Goal: Check status

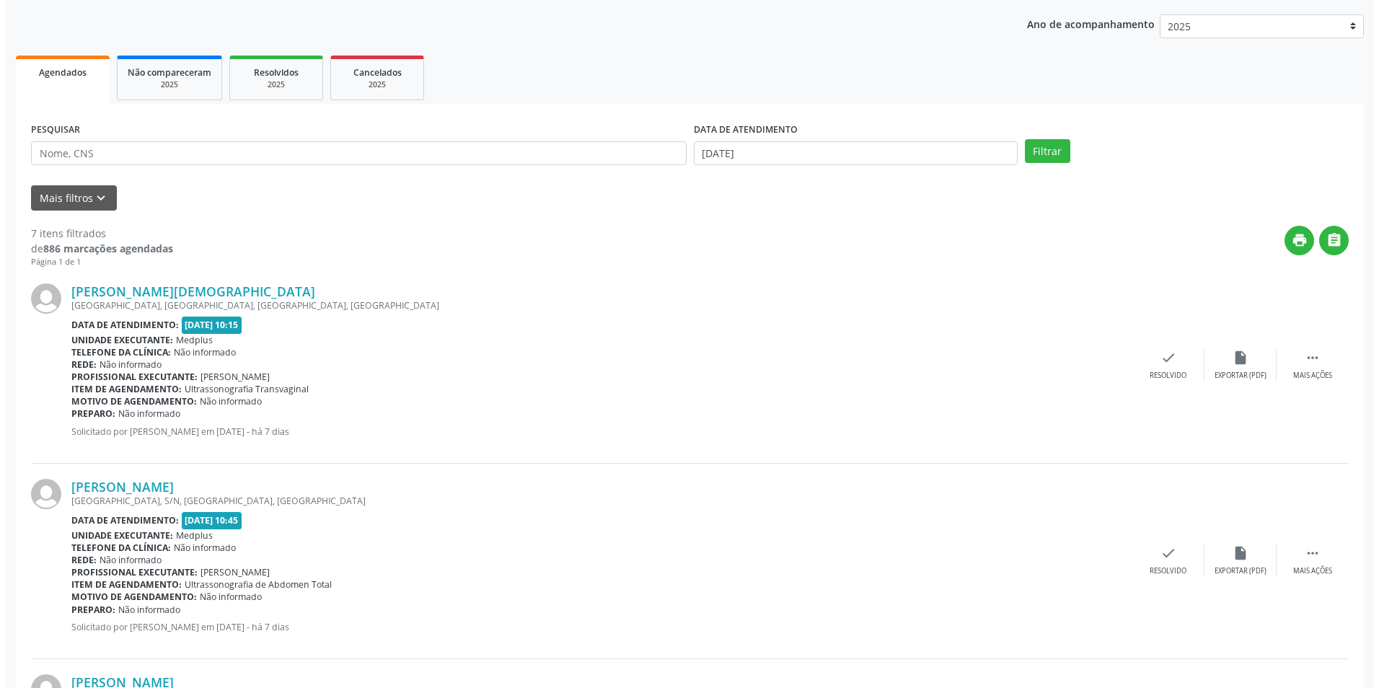
scroll to position [288, 0]
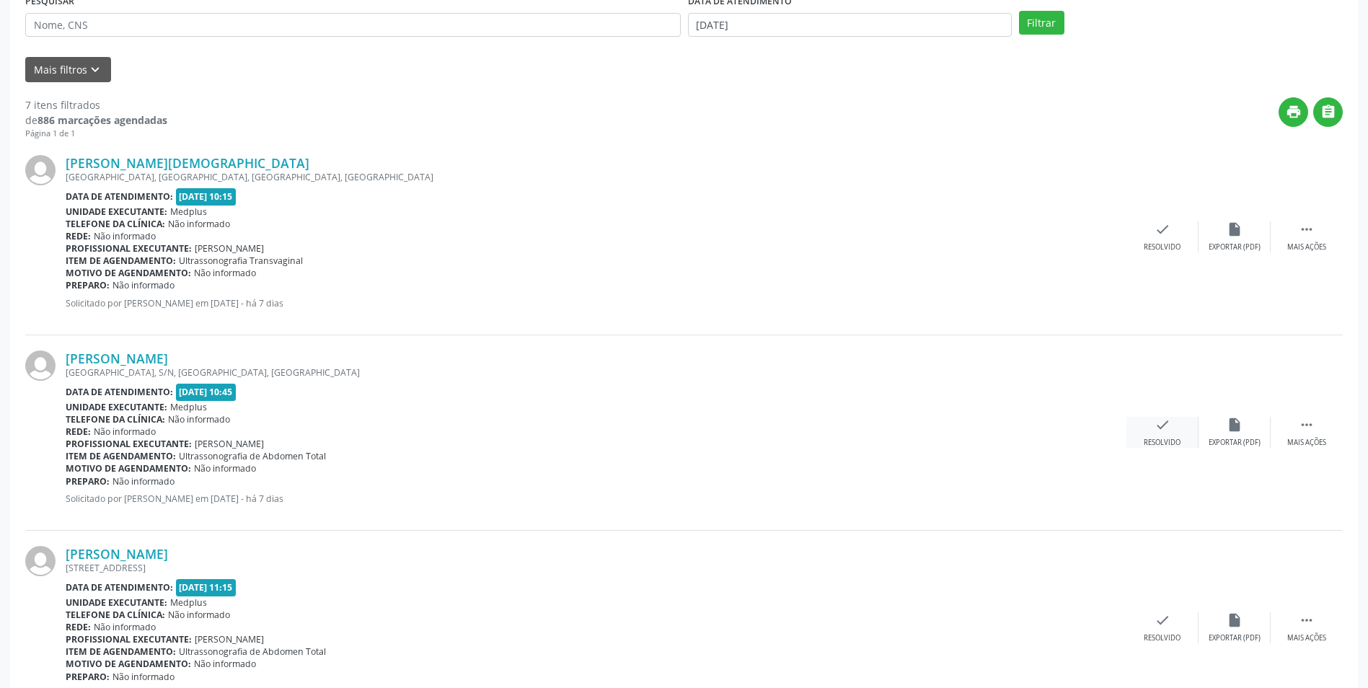
click at [1155, 428] on icon "check" at bounding box center [1163, 425] width 16 height 16
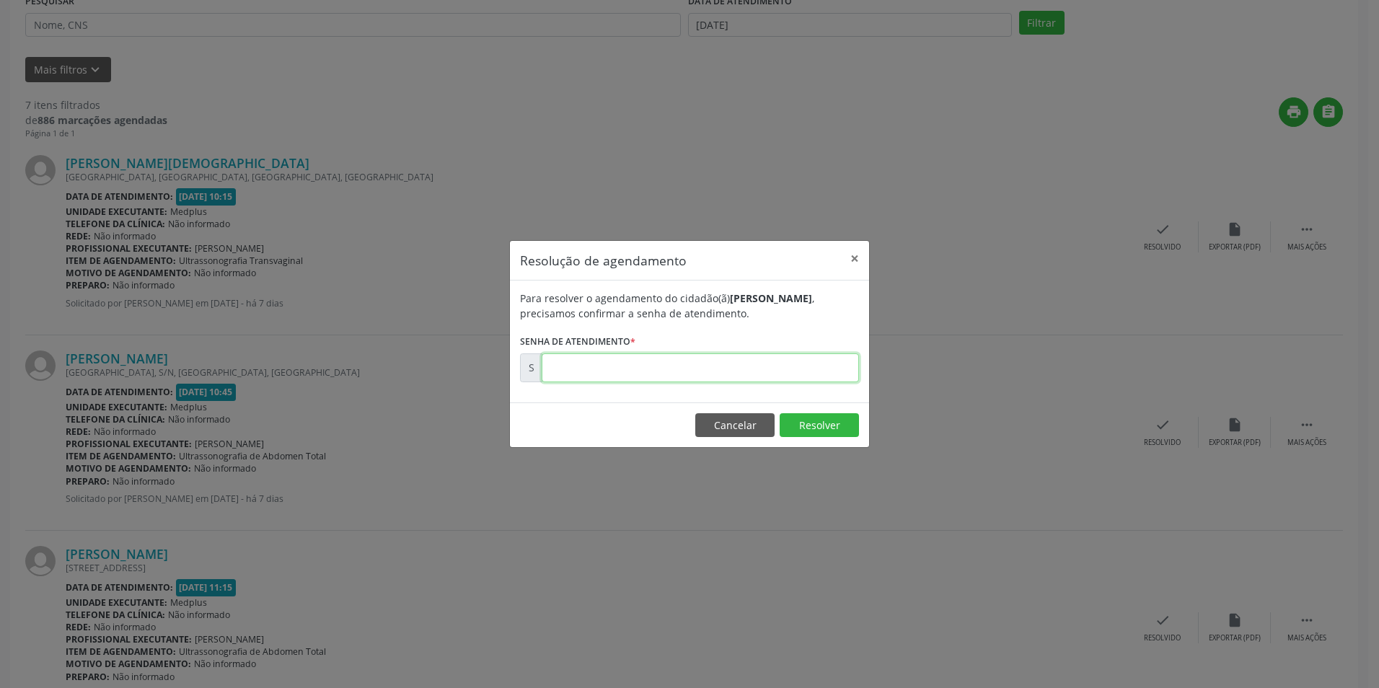
click at [602, 372] on input "text" at bounding box center [700, 367] width 317 height 29
type input "00173988"
click at [806, 435] on button "Resolver" at bounding box center [819, 425] width 79 height 25
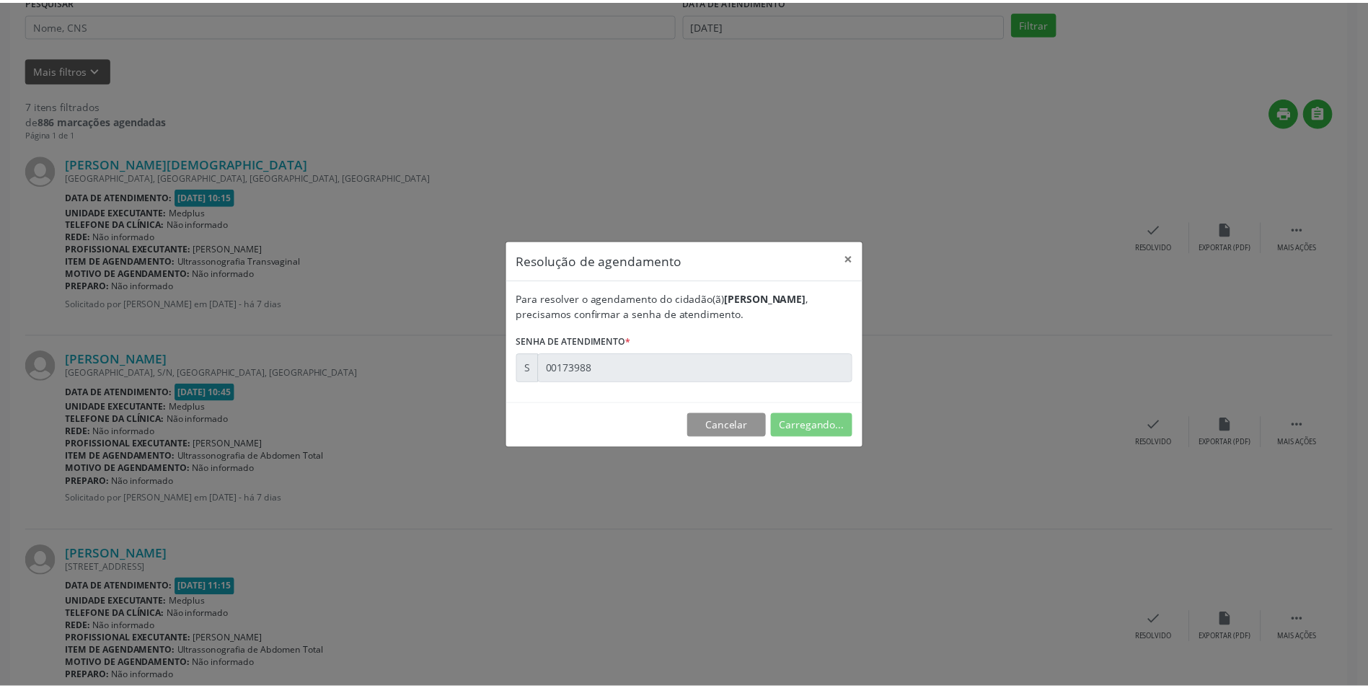
scroll to position [0, 0]
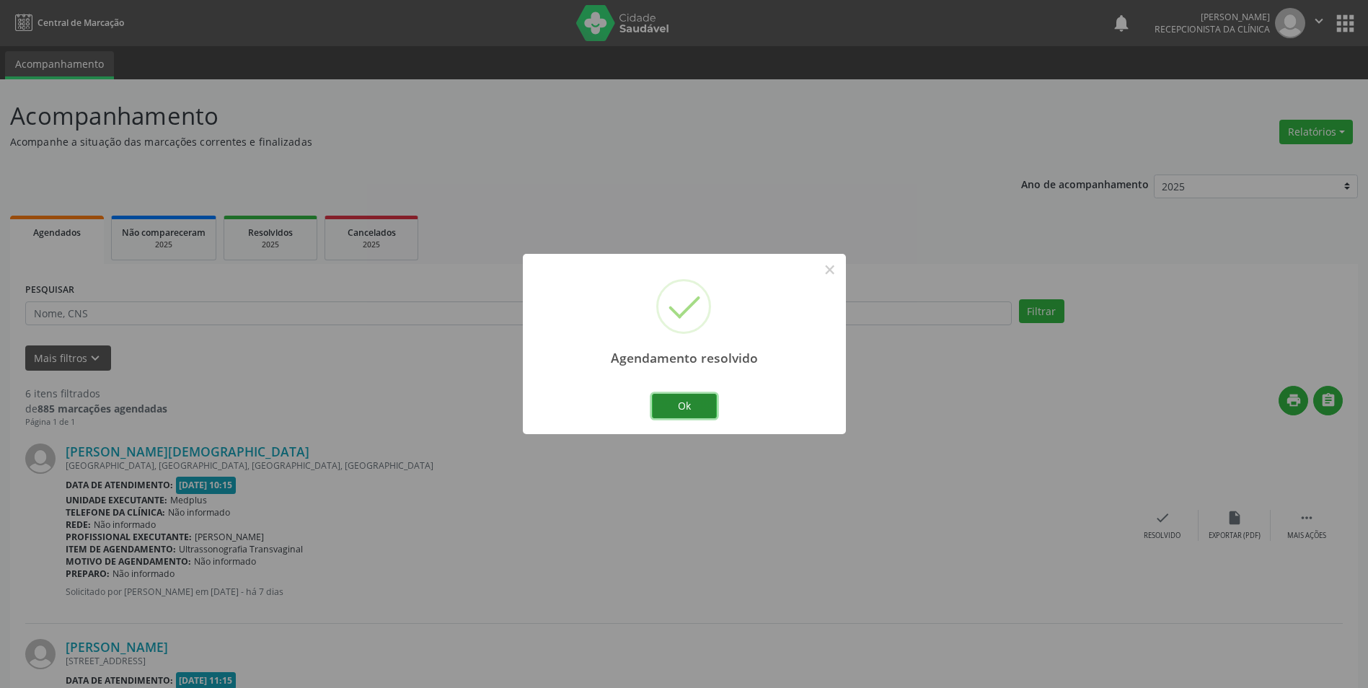
click at [689, 406] on button "Ok" at bounding box center [684, 406] width 65 height 25
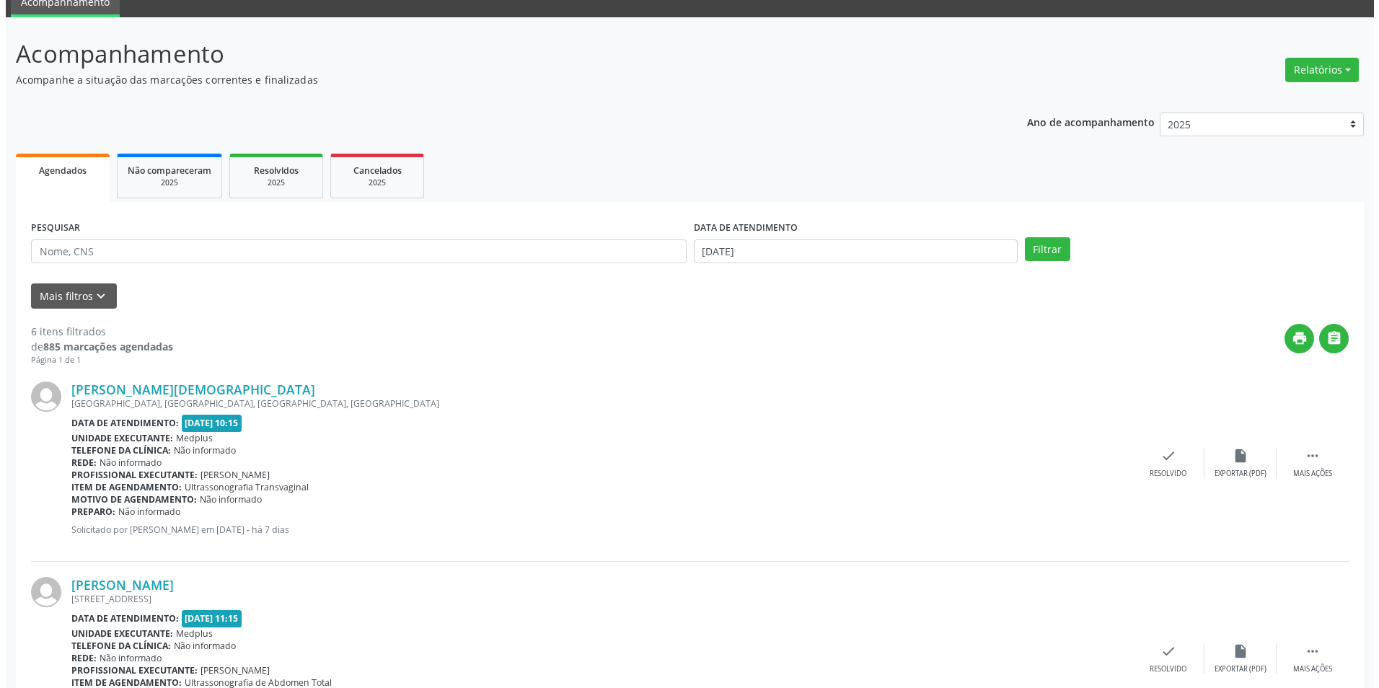
scroll to position [288, 0]
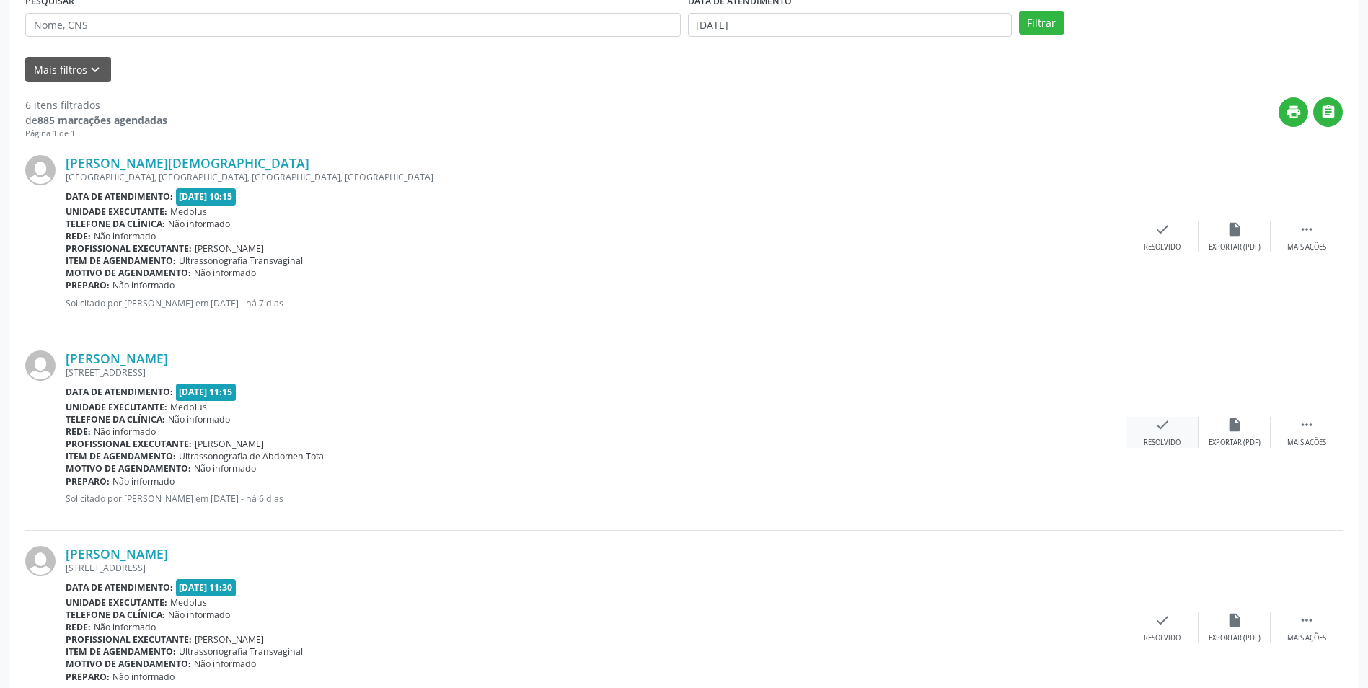
click at [1154, 441] on div "Resolvido" at bounding box center [1162, 443] width 37 height 10
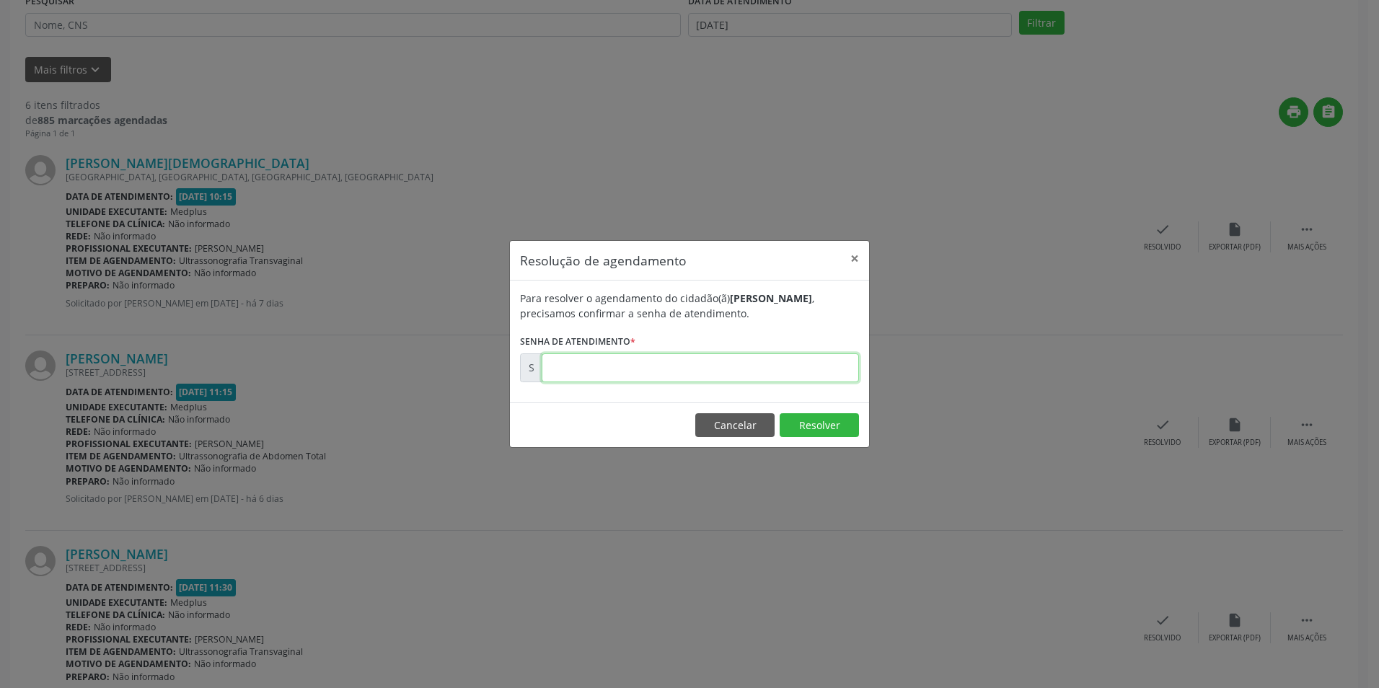
click at [620, 367] on input "text" at bounding box center [700, 367] width 317 height 29
type input "00174216"
click at [837, 427] on button "Resolver" at bounding box center [819, 425] width 79 height 25
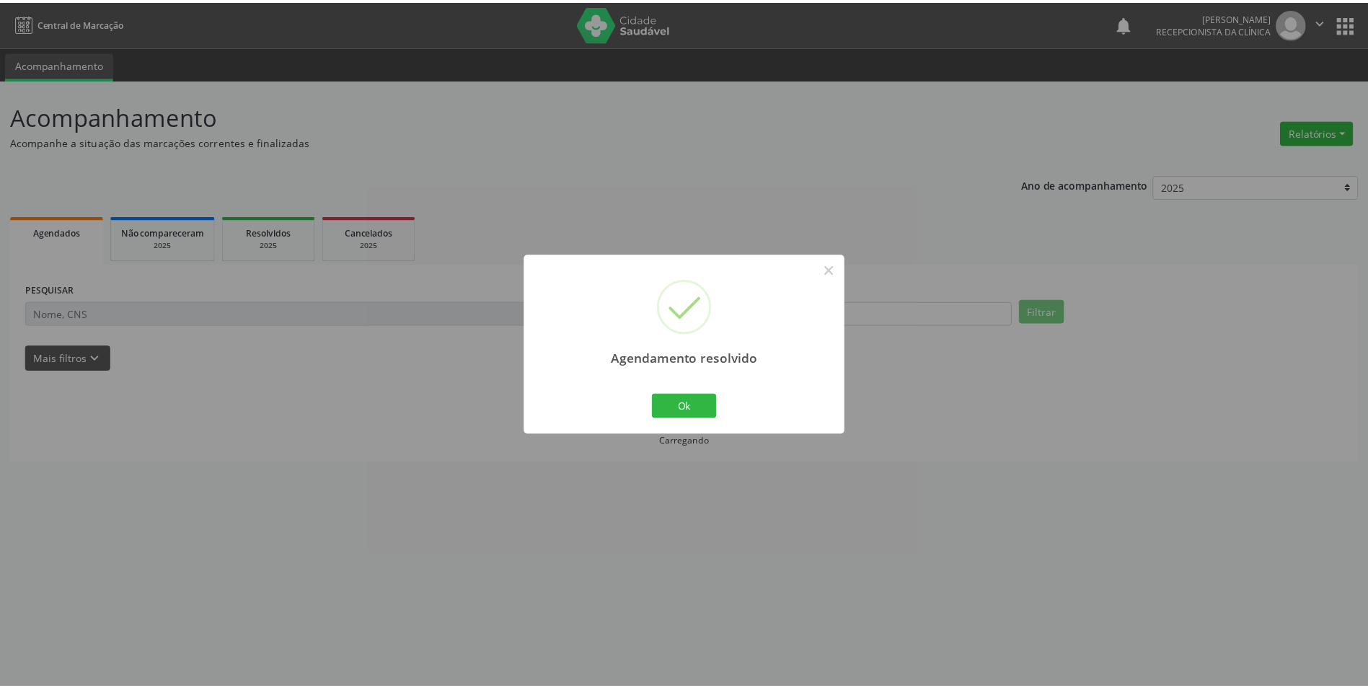
scroll to position [0, 0]
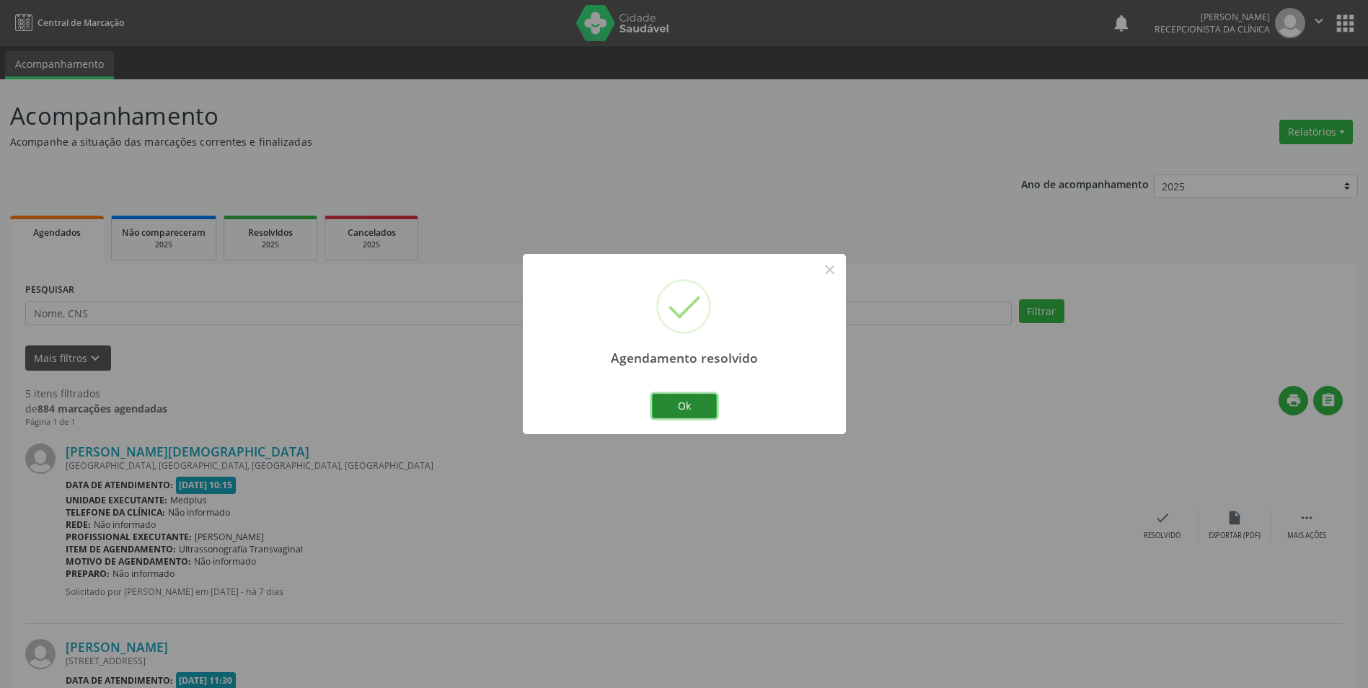
click at [678, 413] on button "Ok" at bounding box center [684, 406] width 65 height 25
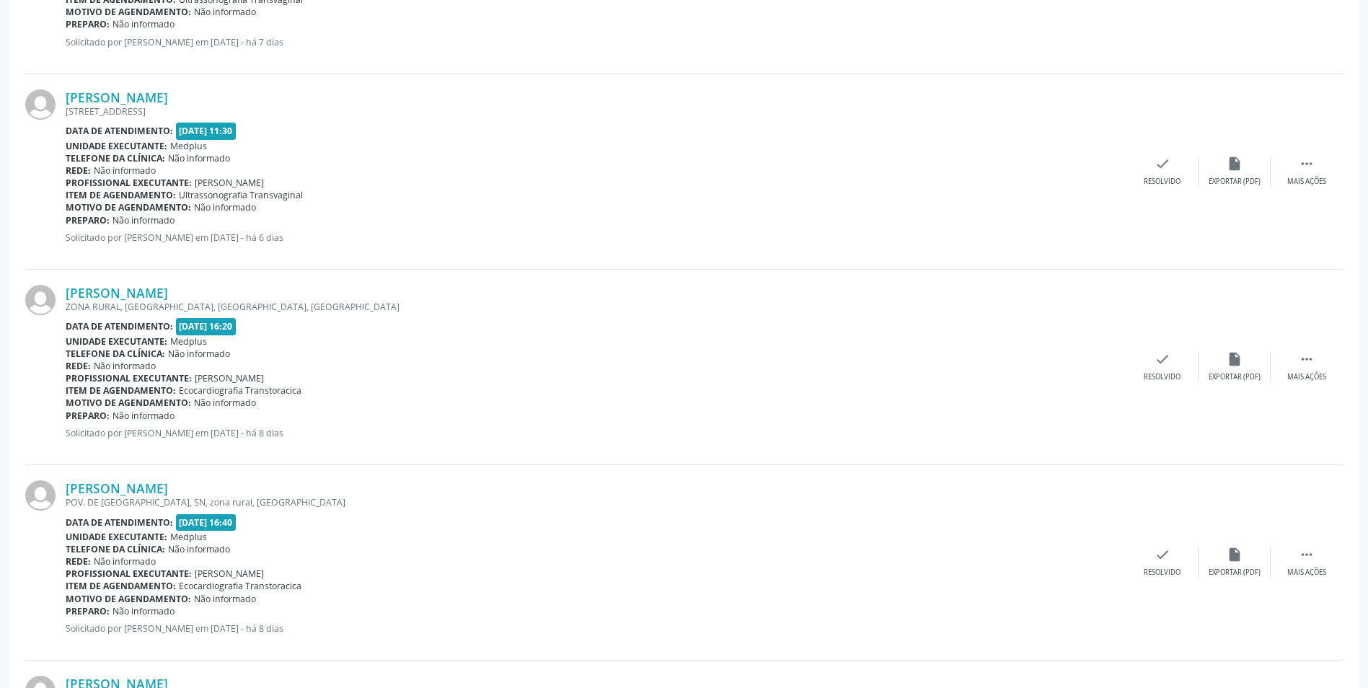
scroll to position [526, 0]
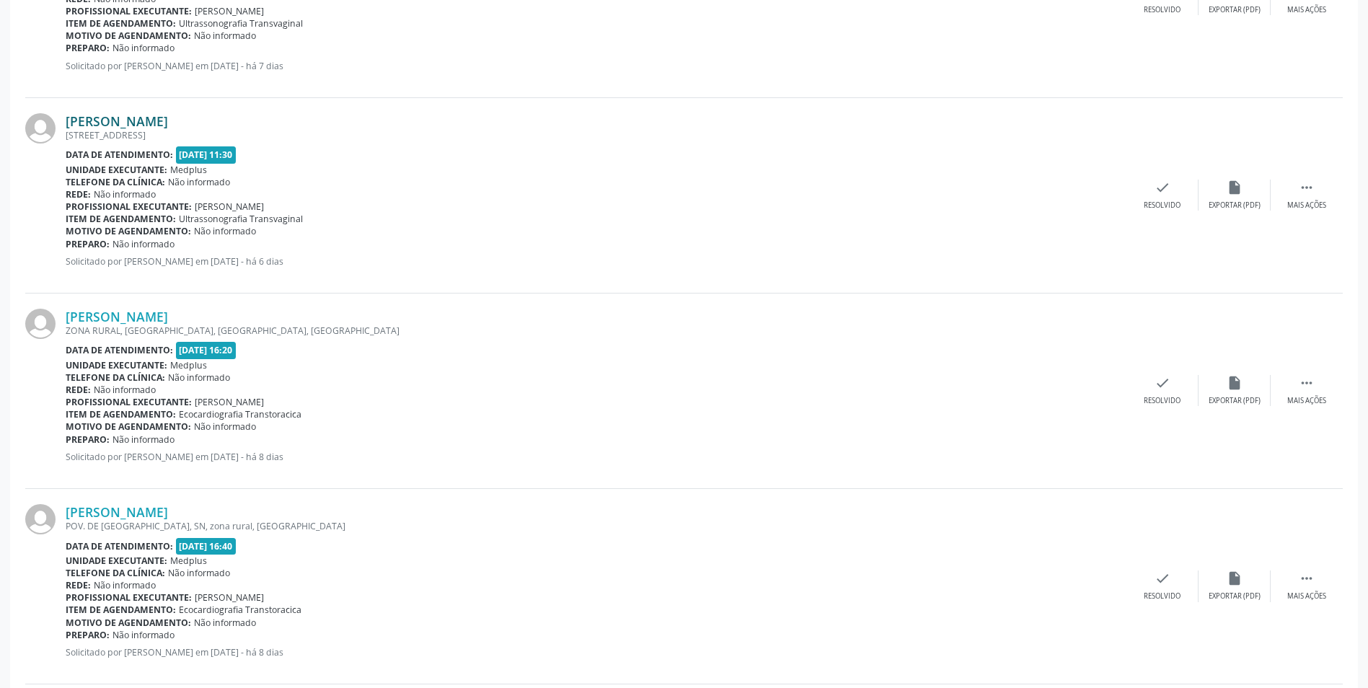
click at [135, 115] on link "[PERSON_NAME]" at bounding box center [117, 121] width 102 height 16
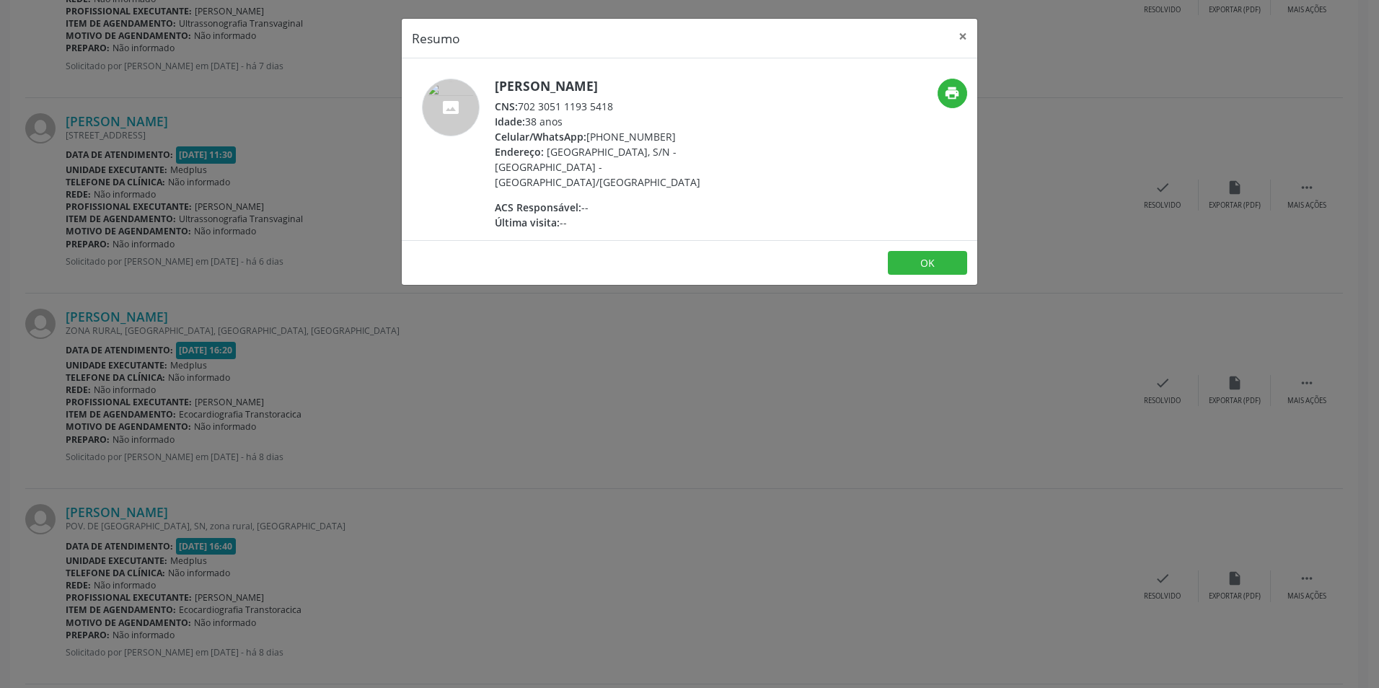
click at [715, 296] on div "Resumo × [PERSON_NAME] CNS: 702 3051 1193 5418 Idade: 38 anos Celular/WhatsApp:…" at bounding box center [689, 344] width 1379 height 688
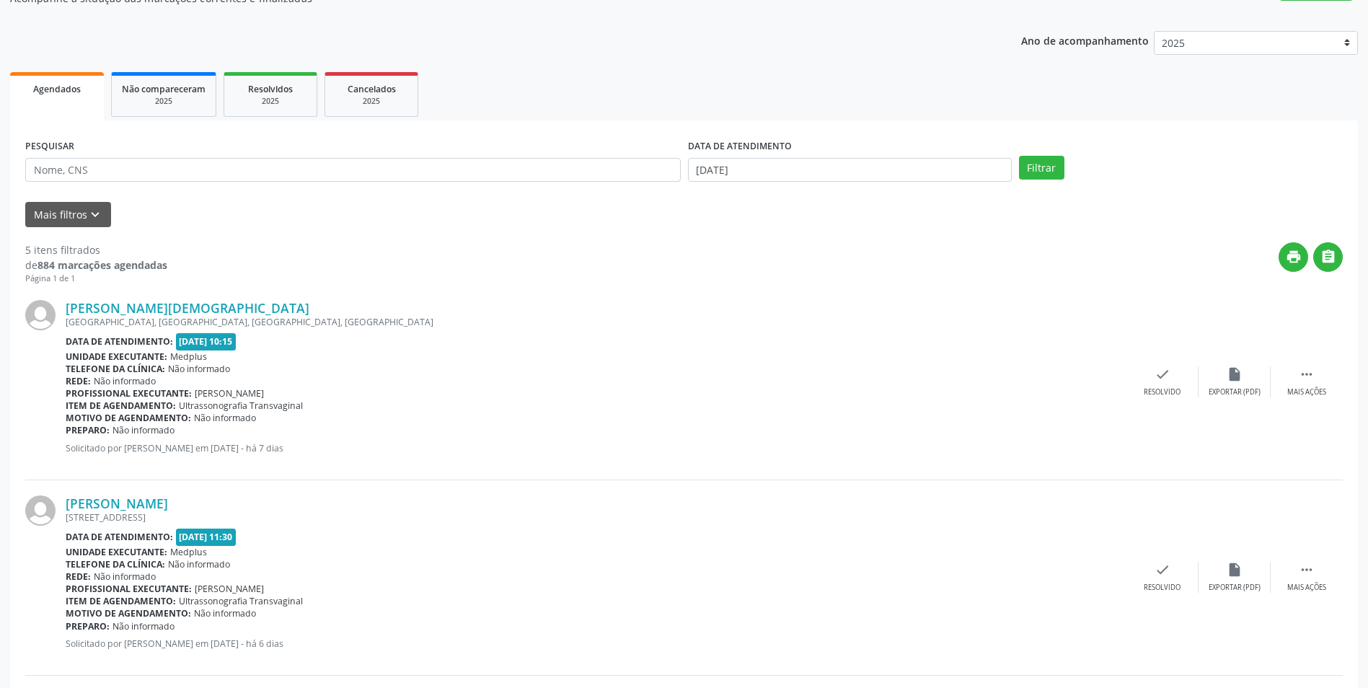
scroll to position [361, 0]
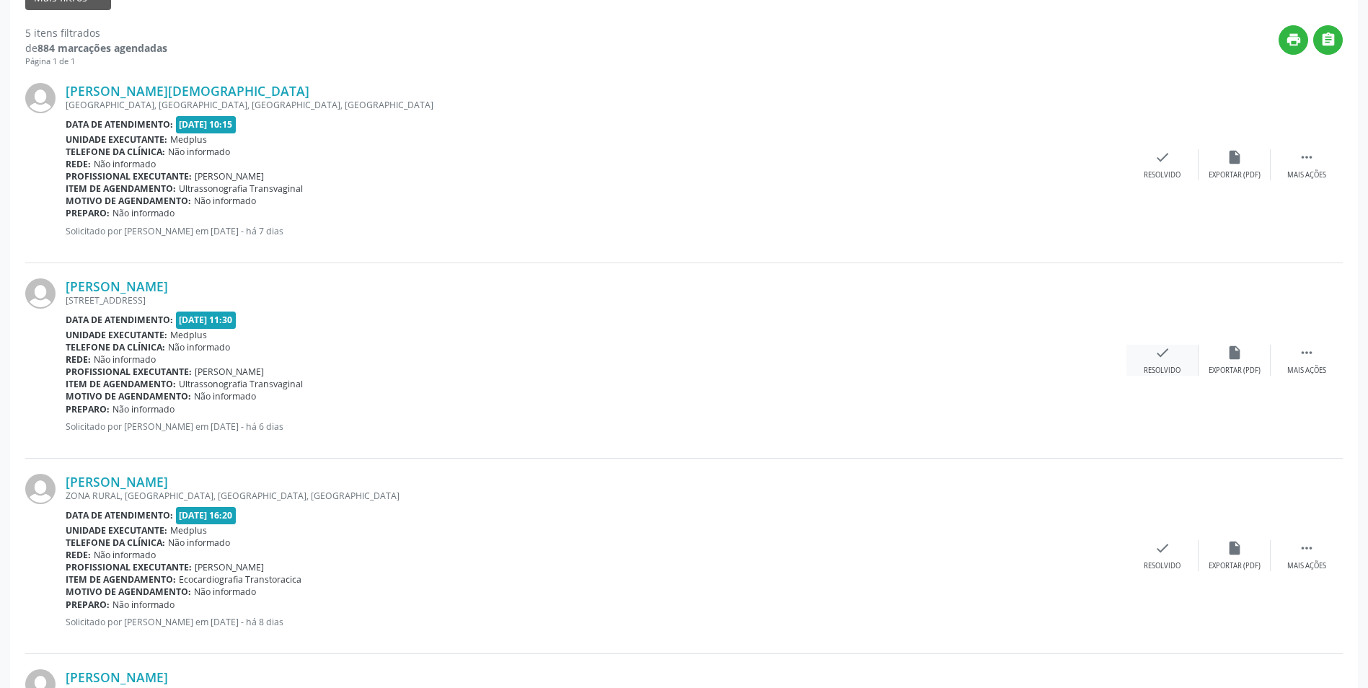
click at [1153, 362] on div "check Resolvido" at bounding box center [1162, 360] width 72 height 31
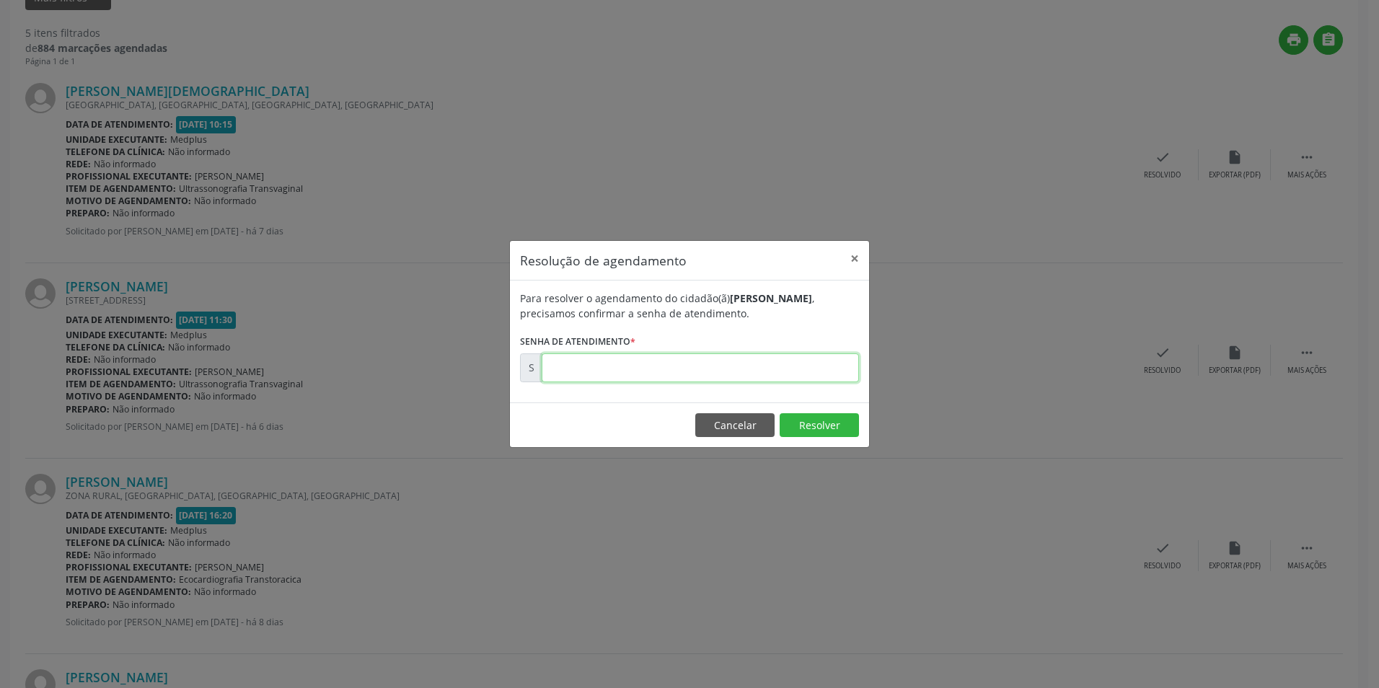
click at [679, 369] on input "text" at bounding box center [700, 367] width 317 height 29
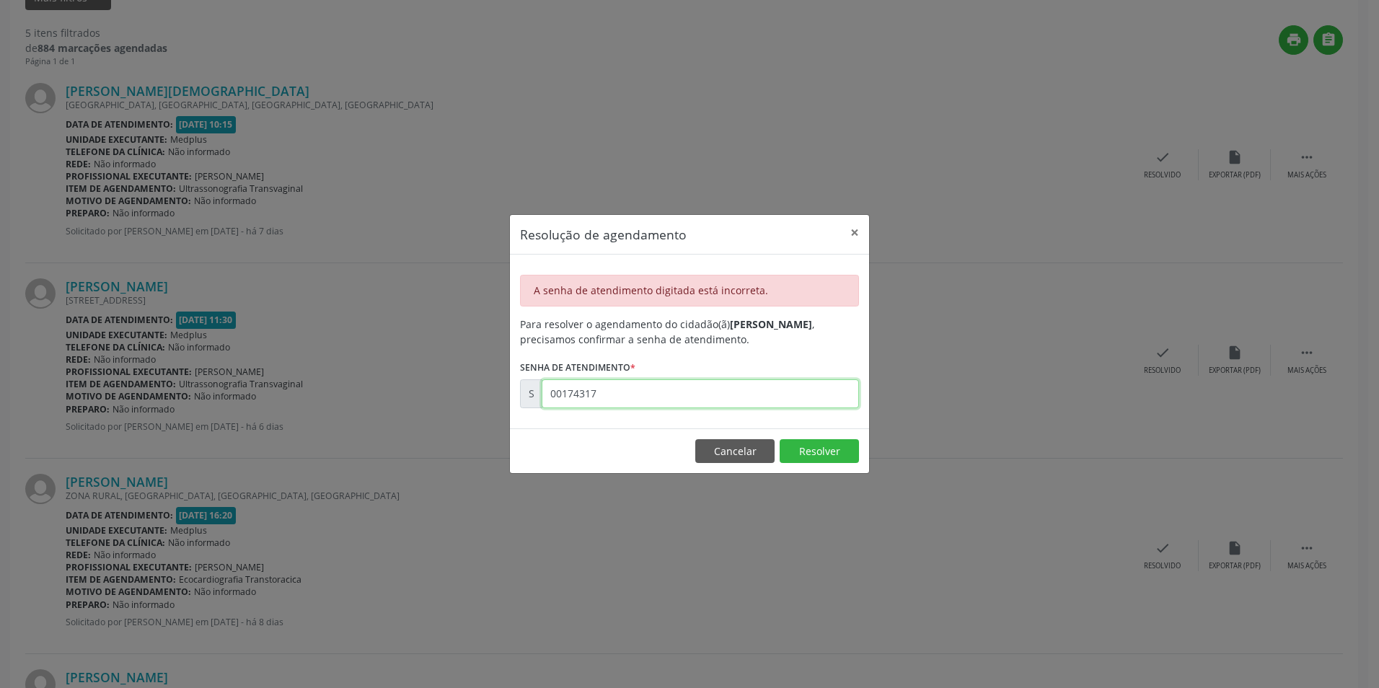
click at [608, 400] on input "00174317" at bounding box center [700, 393] width 317 height 29
type input "00174315"
click at [822, 450] on button "Resolver" at bounding box center [819, 451] width 79 height 25
click at [608, 397] on input "00174315" at bounding box center [700, 393] width 317 height 29
click at [370, 381] on div "Resolução de agendamento × A senha de atendimento digitada está incorreta. Para…" at bounding box center [689, 344] width 1379 height 688
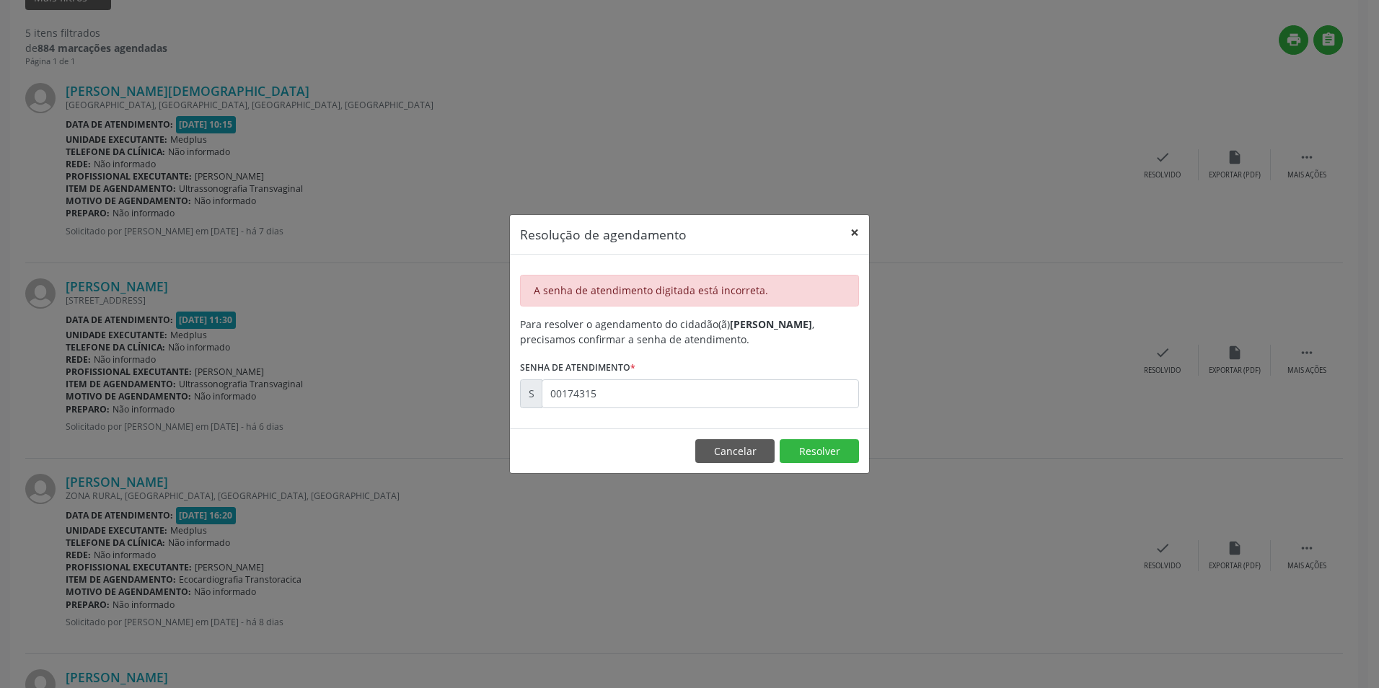
click at [852, 230] on button "×" at bounding box center [854, 232] width 29 height 35
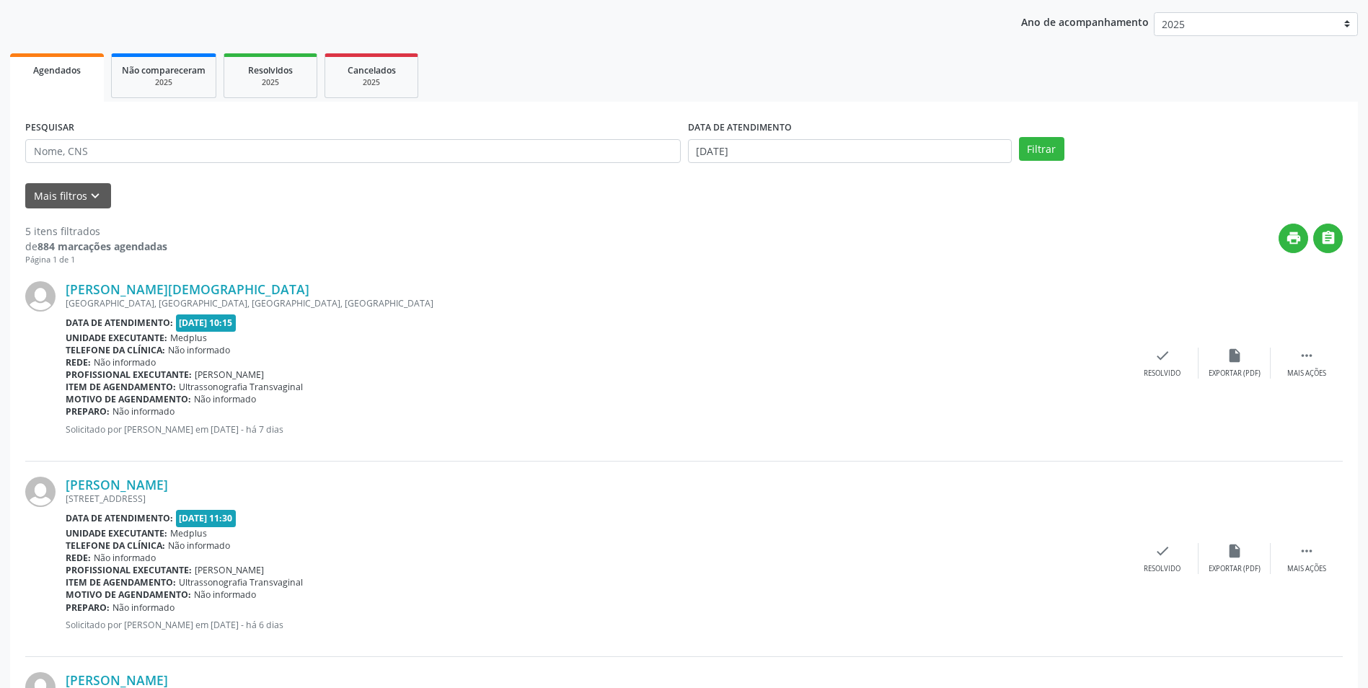
scroll to position [144, 0]
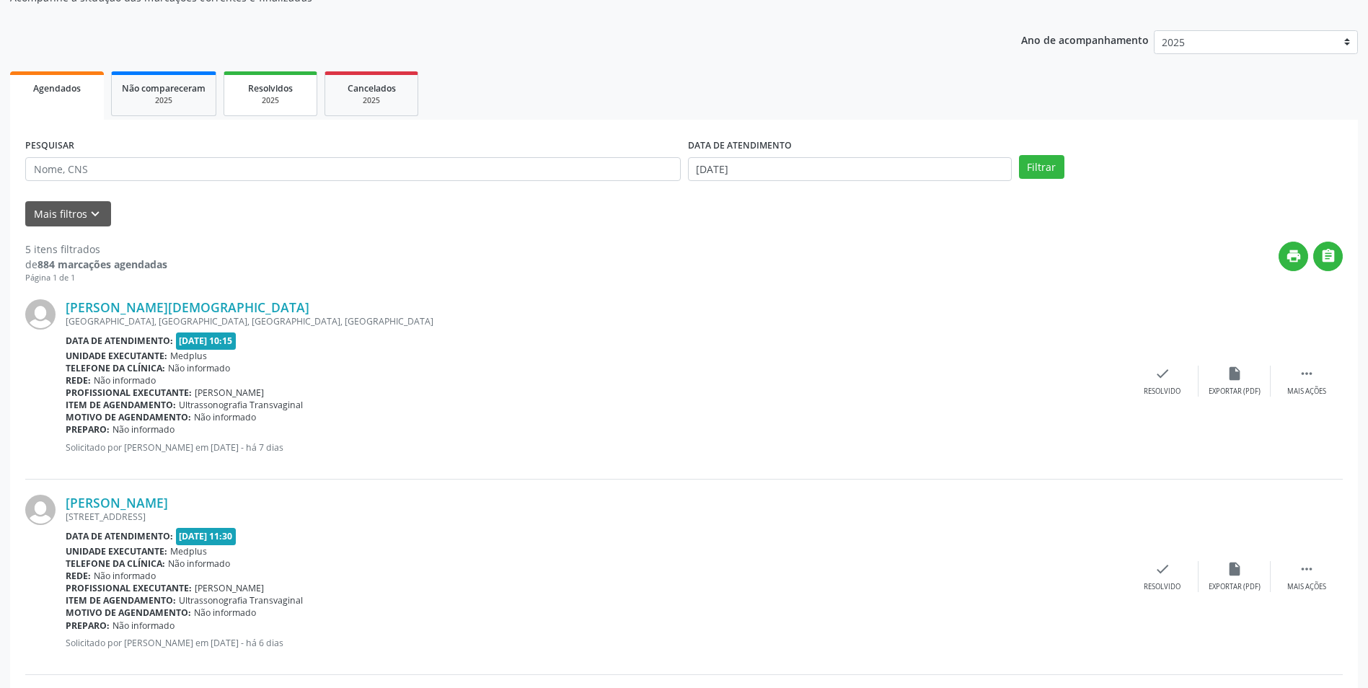
click at [282, 102] on div "2025" at bounding box center [270, 100] width 72 height 11
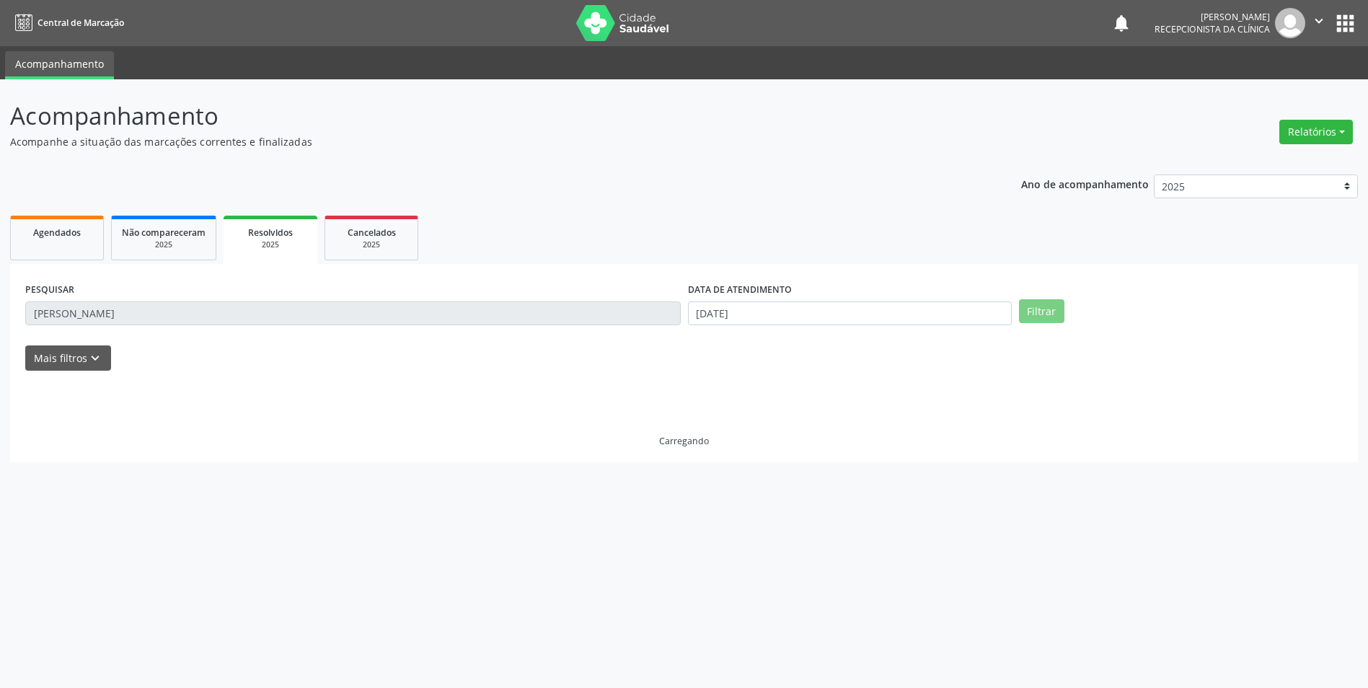
scroll to position [0, 0]
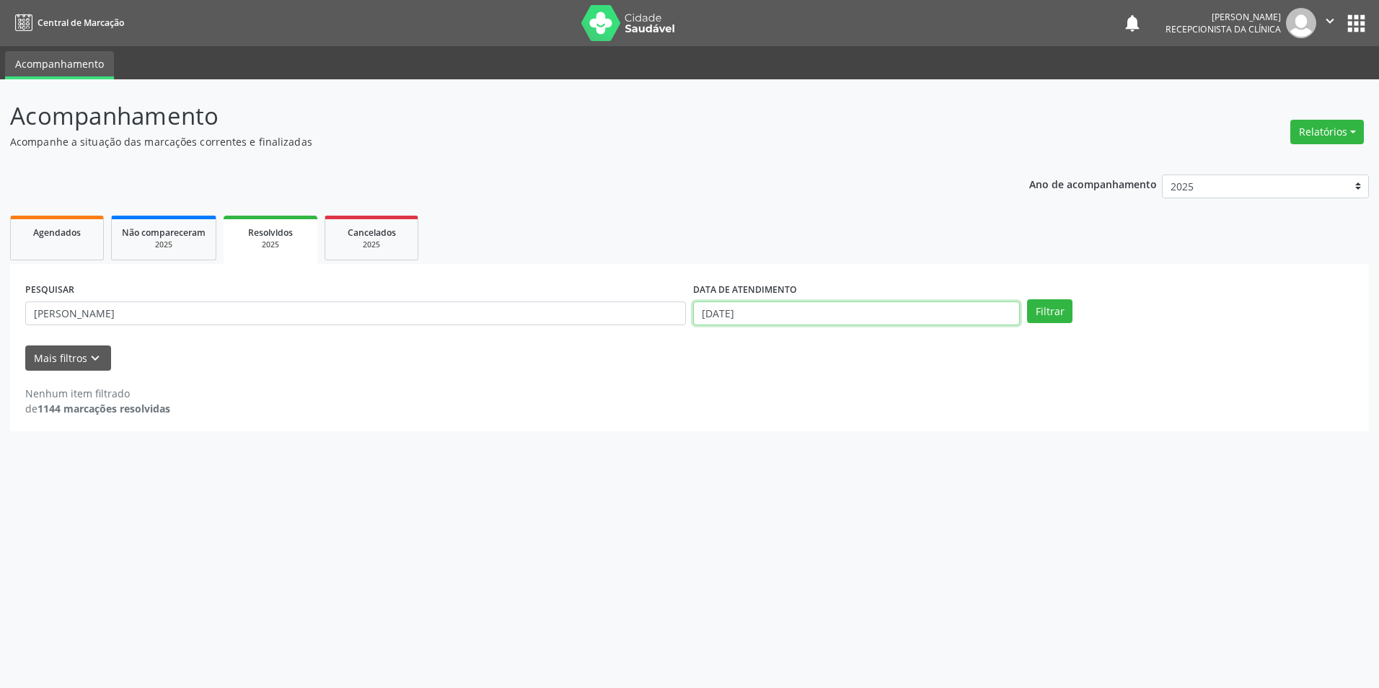
click at [707, 318] on body "Central de Marcação notifications [PERSON_NAME] Recepcionista da clínica  Conf…" at bounding box center [689, 344] width 1379 height 688
click at [707, 314] on input "[DATE]" at bounding box center [856, 313] width 327 height 25
click at [806, 338] on select "Janeiro Fevereiro Março Abril Maio Junho Julho Agosto Setembro Outubro Novembro…" at bounding box center [775, 342] width 87 height 20
select select "8"
click at [732, 332] on select "Janeiro Fevereiro Março Abril Maio Junho Julho Agosto Setembro Outubro Novembro…" at bounding box center [775, 342] width 87 height 20
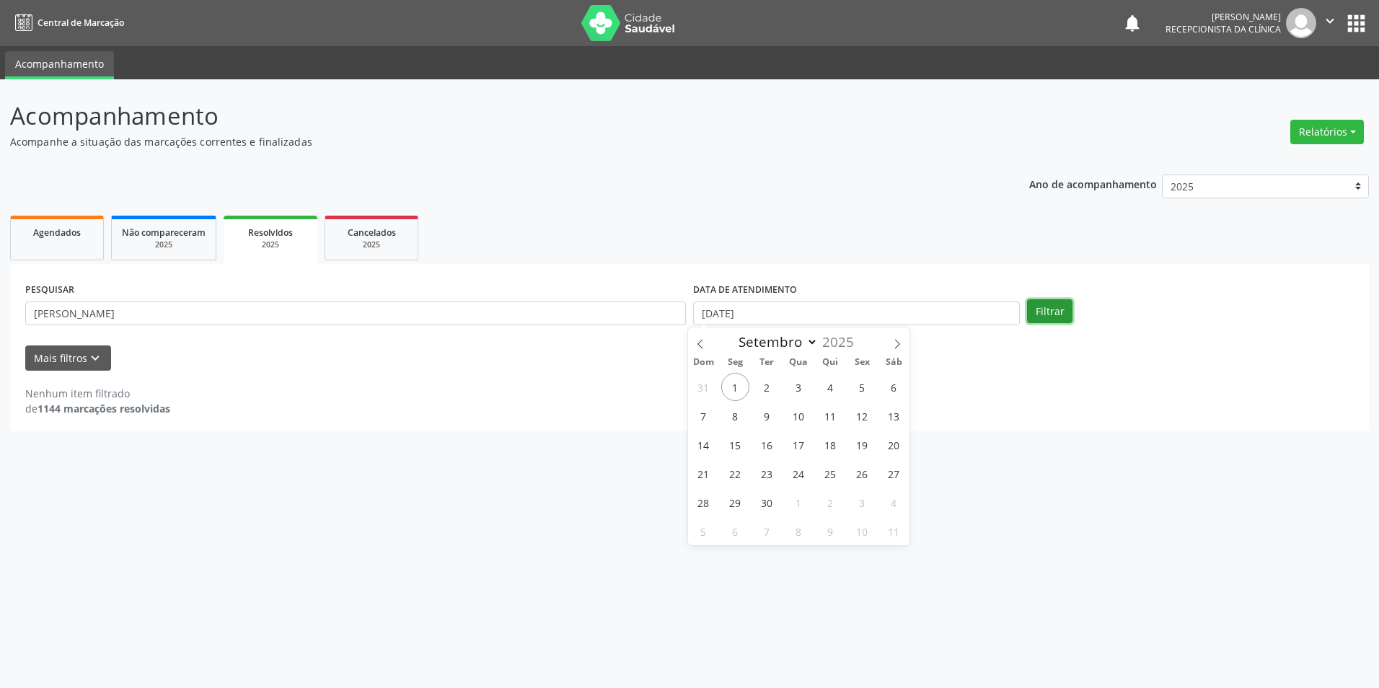
click at [1046, 305] on button "Filtrar" at bounding box center [1049, 311] width 45 height 25
click at [725, 309] on input "[DATE]" at bounding box center [856, 313] width 327 height 25
click at [764, 314] on input "[DATE]" at bounding box center [856, 313] width 327 height 25
click at [809, 338] on select "Janeiro Fevereiro Março Abril Maio Junho Julho Agosto Setembro Outubro Novembro…" at bounding box center [775, 342] width 87 height 20
select select "8"
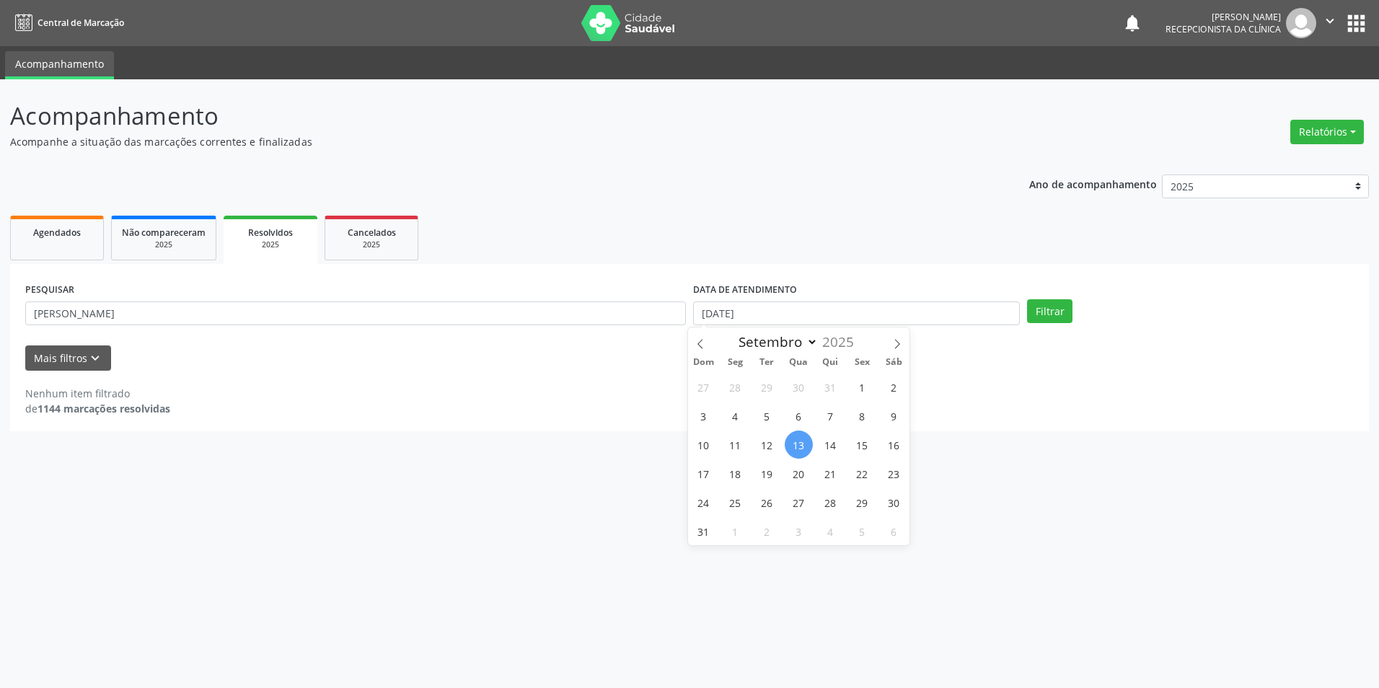
click at [732, 332] on select "Janeiro Fevereiro Março Abril Maio Junho Julho Agosto Setembro Outubro Novembro…" at bounding box center [775, 342] width 87 height 20
click at [785, 562] on div "Acompanhamento Acompanhe a situação das marcações correntes e finalizadas Relat…" at bounding box center [689, 383] width 1379 height 609
click at [712, 313] on input "[DATE]" at bounding box center [856, 313] width 327 height 25
click at [894, 339] on icon at bounding box center [897, 344] width 10 height 10
select select "8"
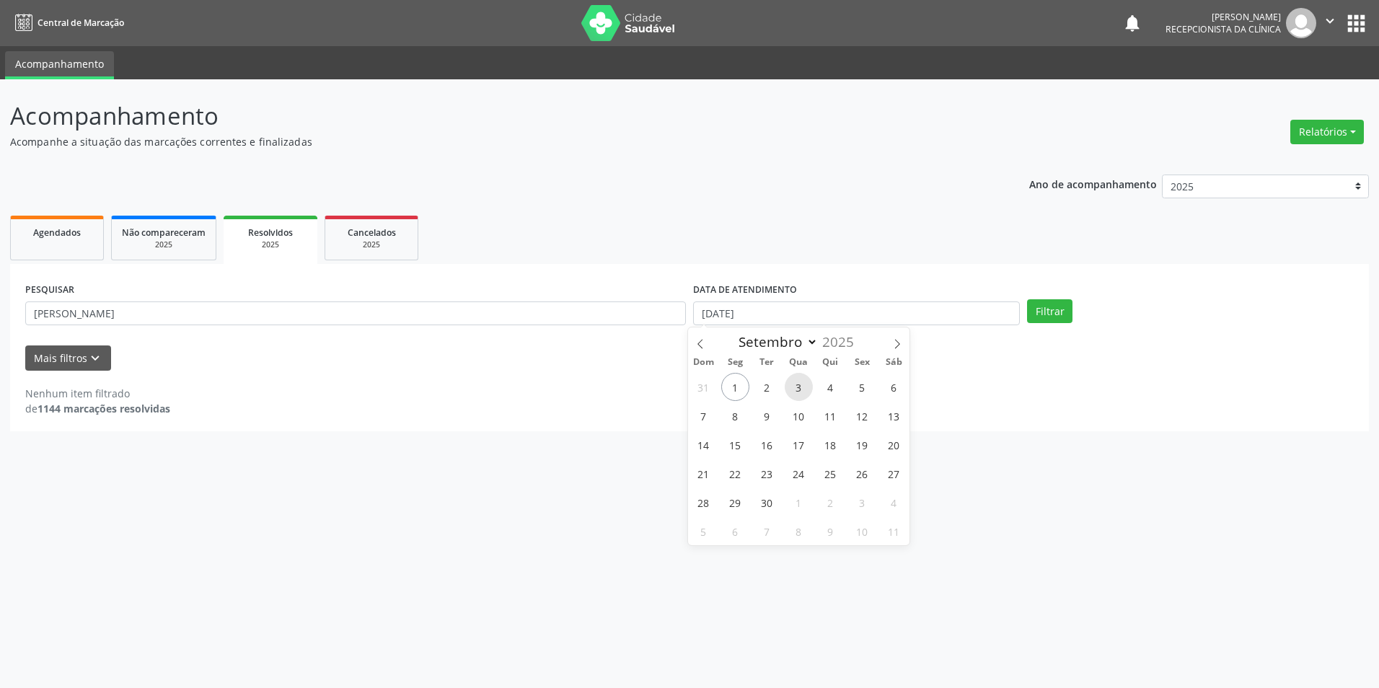
click at [802, 381] on span "3" at bounding box center [799, 387] width 28 height 28
type input "[DATE]"
click at [1050, 311] on button "Filtrar" at bounding box center [1049, 311] width 45 height 25
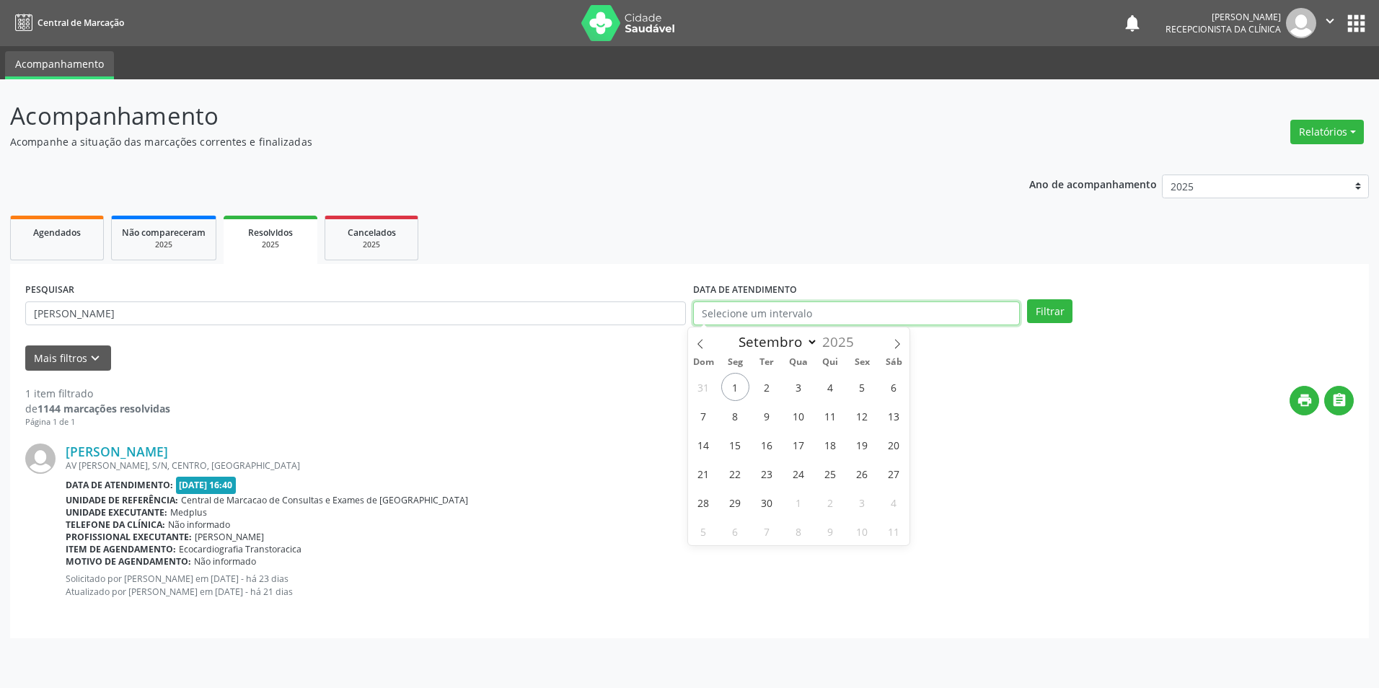
click at [718, 313] on input "text" at bounding box center [856, 313] width 327 height 25
click at [798, 379] on span "3" at bounding box center [799, 387] width 28 height 28
type input "[DATE]"
click at [1045, 308] on button "Filtrar" at bounding box center [1049, 311] width 45 height 25
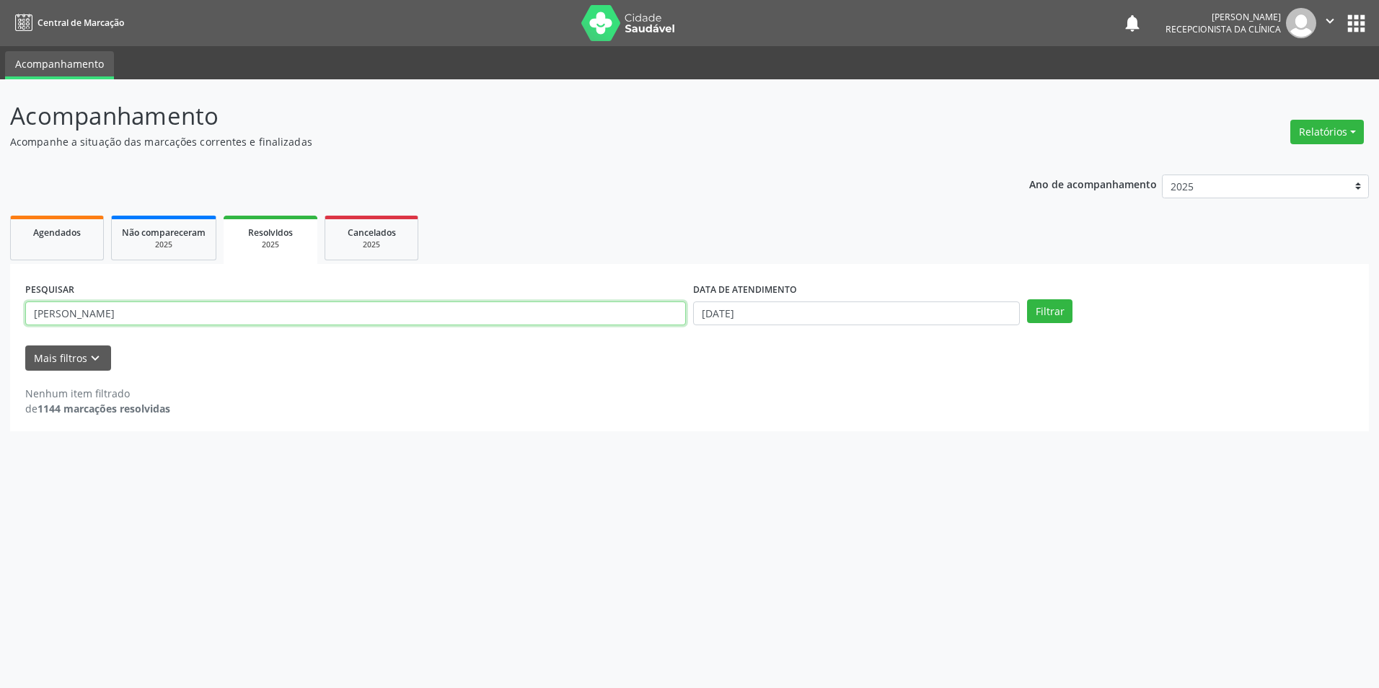
drag, startPoint x: 100, startPoint y: 309, endPoint x: -3, endPoint y: 312, distance: 102.4
click at [0, 312] on html "Central de Marcação notifications [PERSON_NAME] Recepcionista da clínica  Conf…" at bounding box center [689, 344] width 1379 height 688
click at [1050, 312] on button "Filtrar" at bounding box center [1049, 311] width 45 height 25
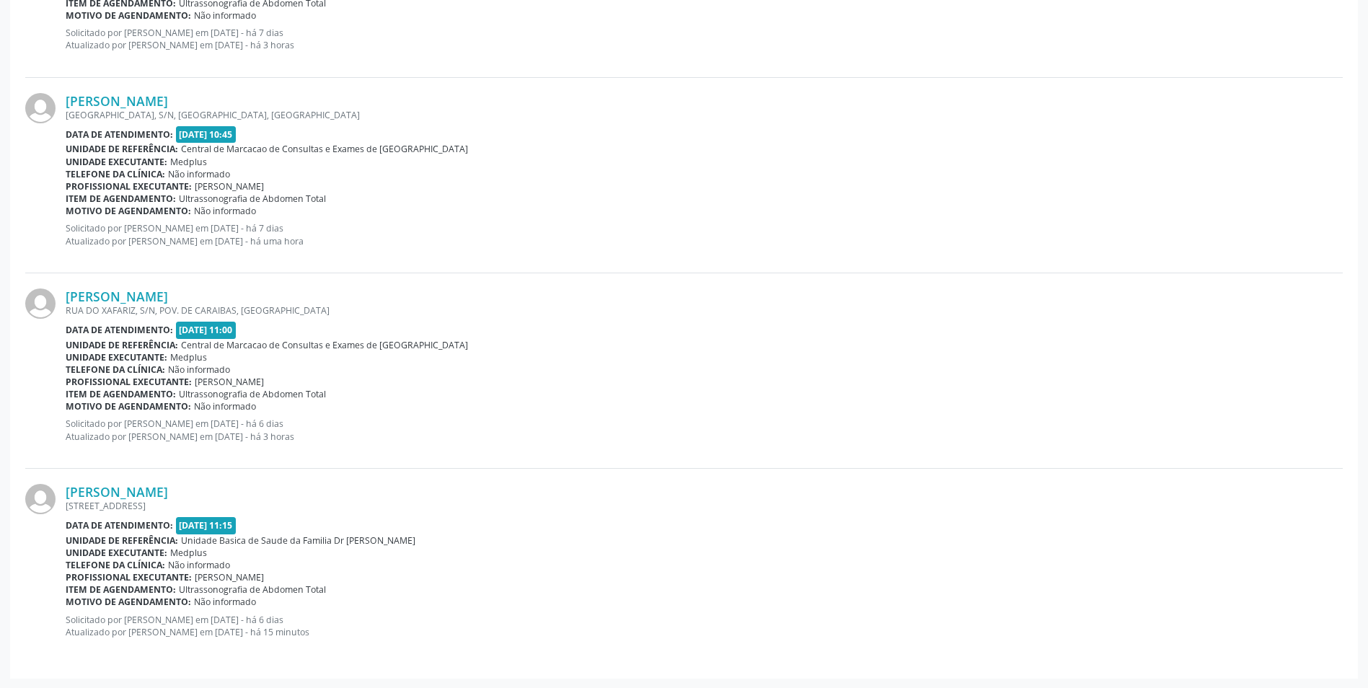
scroll to position [2306, 0]
click at [128, 490] on link "[PERSON_NAME]" at bounding box center [117, 491] width 102 height 16
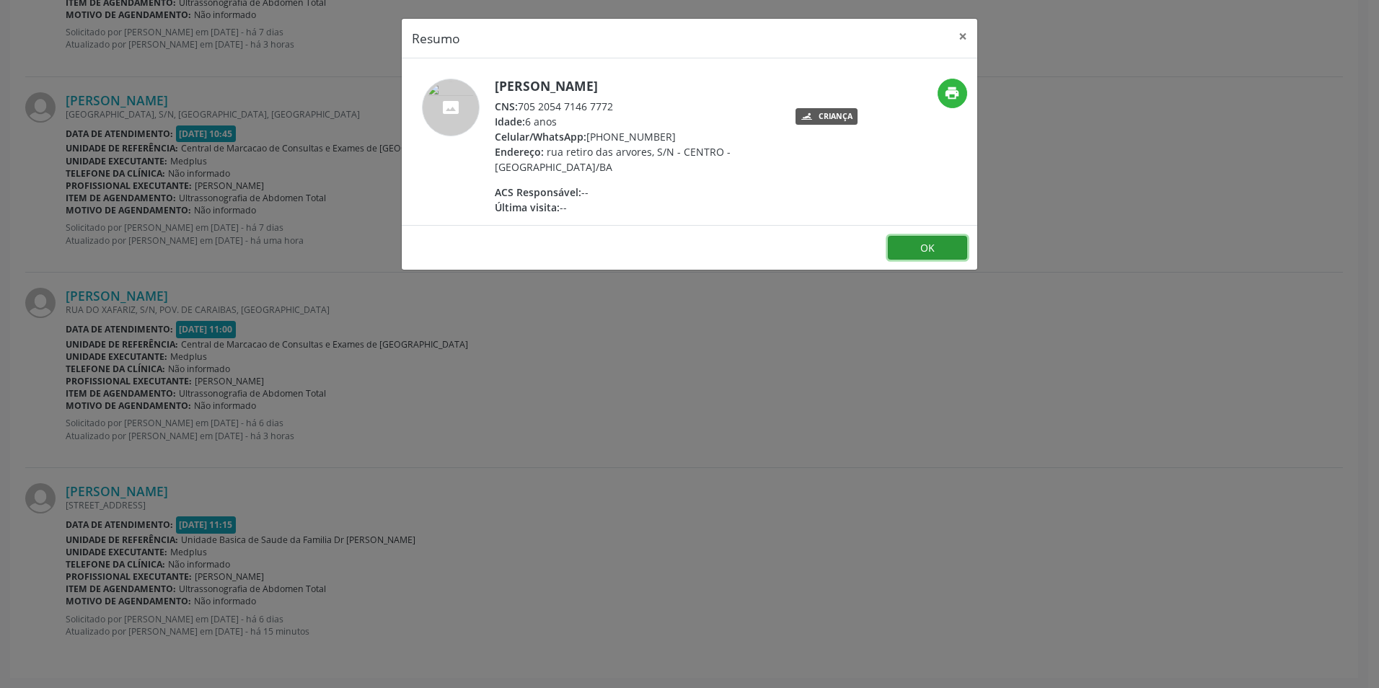
click at [945, 255] on button "OK" at bounding box center [927, 248] width 79 height 25
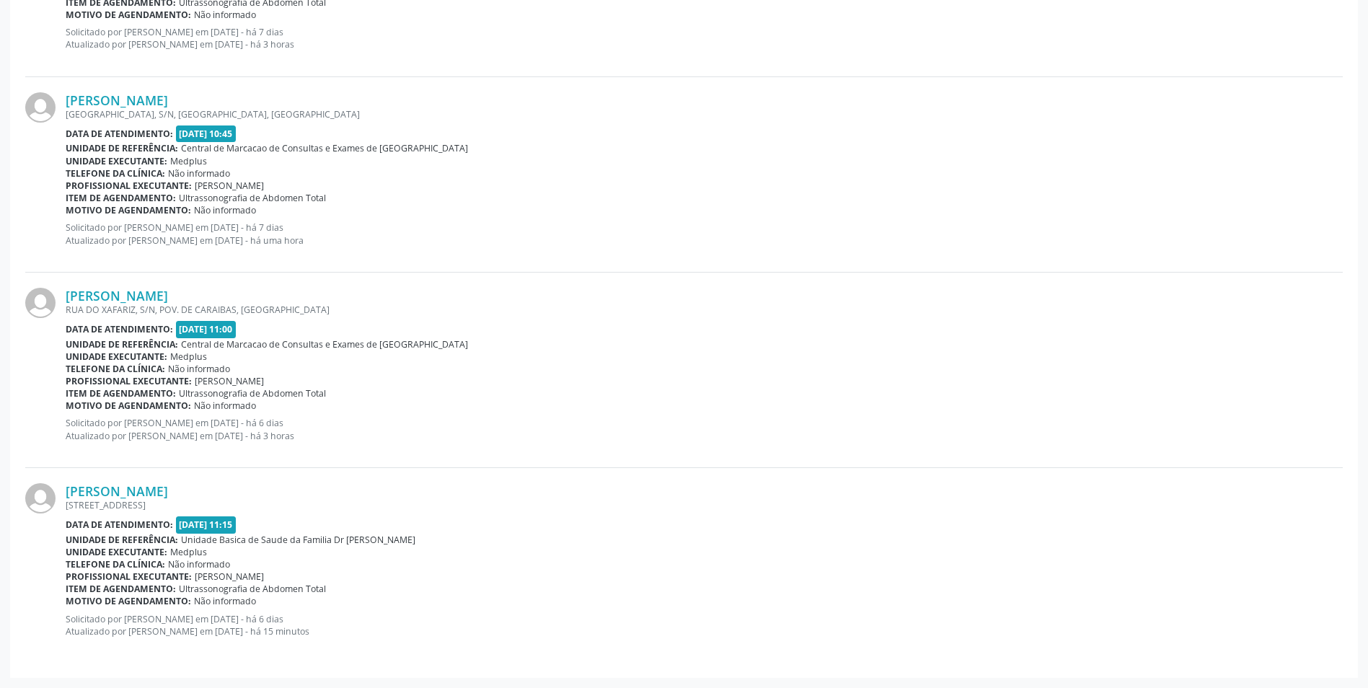
scroll to position [1801, 0]
